Goal: Task Accomplishment & Management: Manage account settings

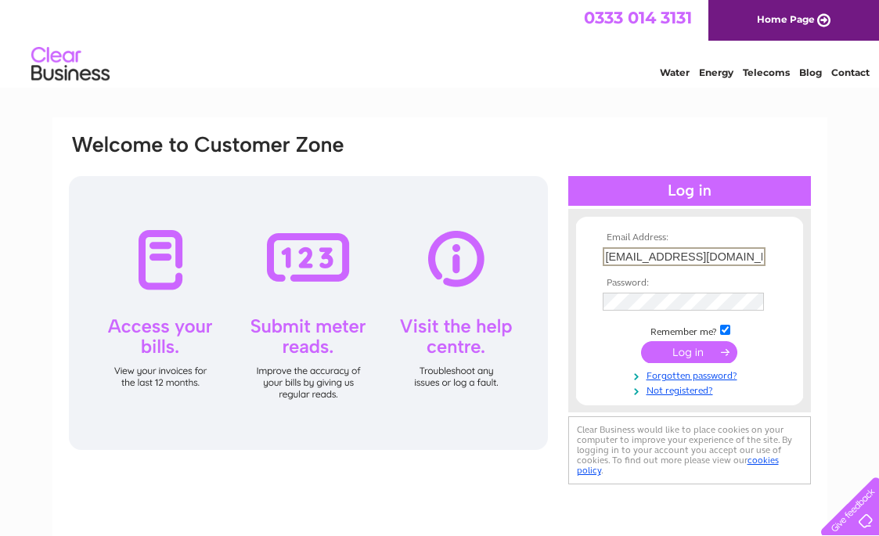
type input "southstreetmusicschool@gmail.com"
click at [678, 353] on input "submit" at bounding box center [689, 351] width 96 height 22
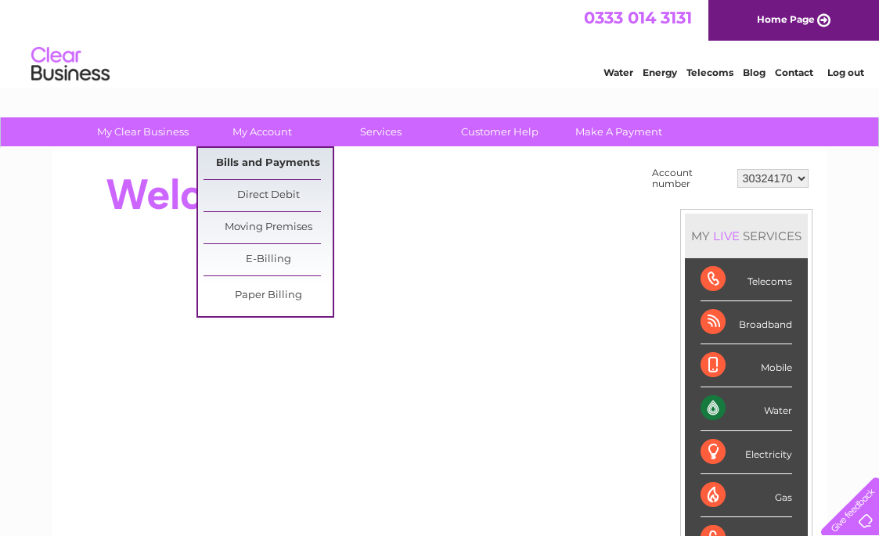
click at [258, 156] on link "Bills and Payments" at bounding box center [268, 163] width 129 height 31
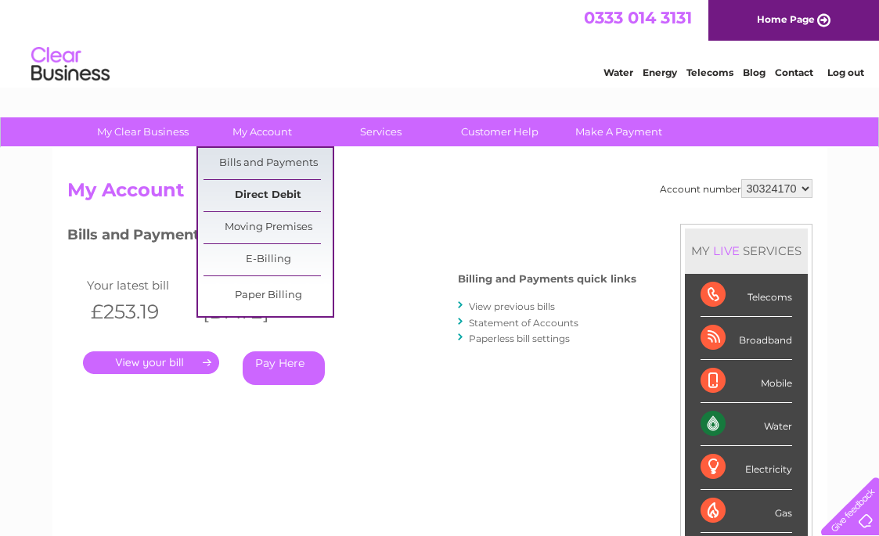
click at [264, 196] on link "Direct Debit" at bounding box center [268, 195] width 129 height 31
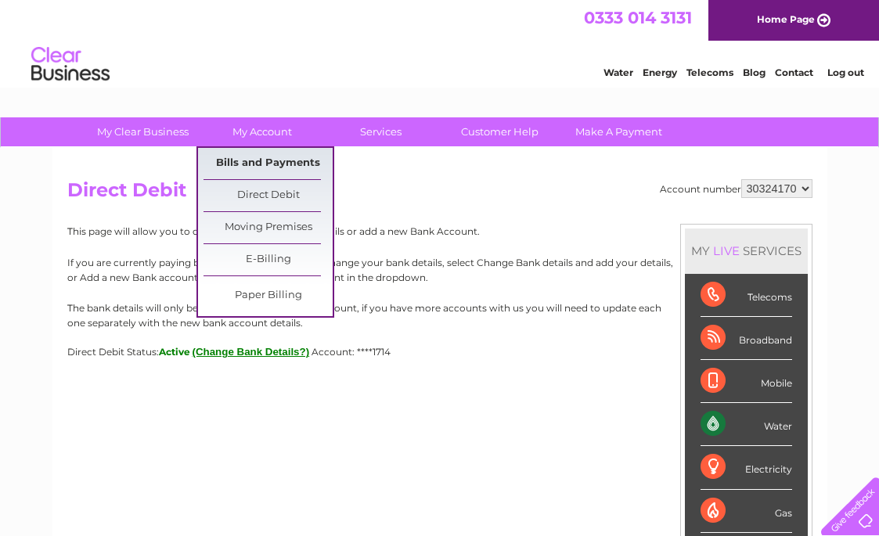
click at [274, 166] on link "Bills and Payments" at bounding box center [268, 163] width 129 height 31
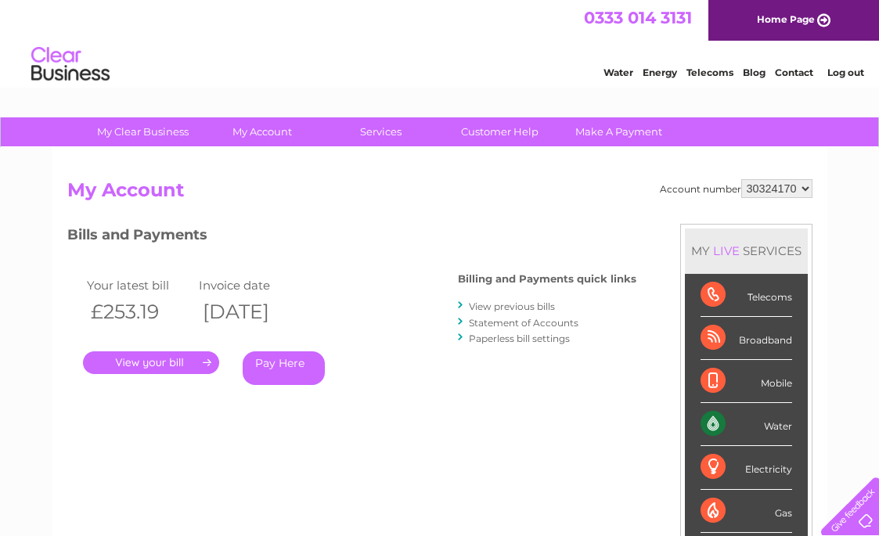
click at [157, 362] on link "." at bounding box center [151, 362] width 136 height 23
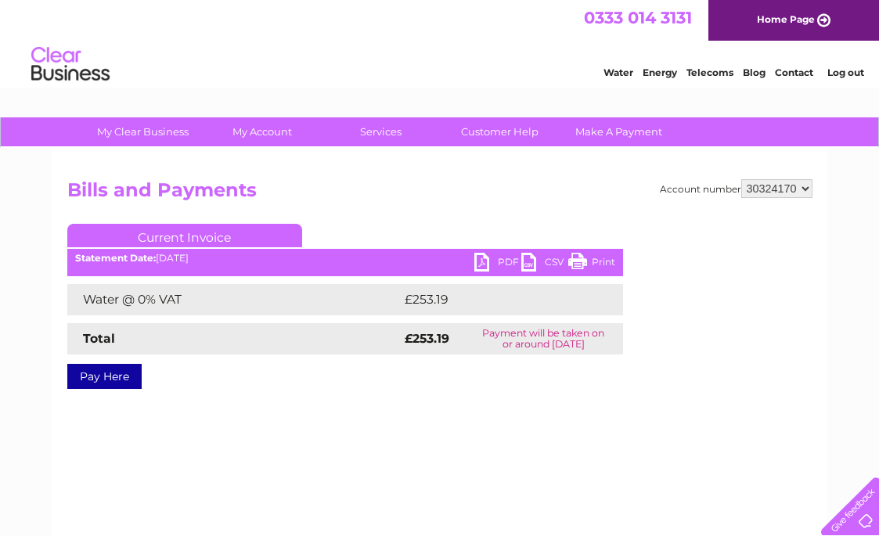
click at [848, 67] on link "Log out" at bounding box center [845, 73] width 37 height 12
